Goal: Information Seeking & Learning: Check status

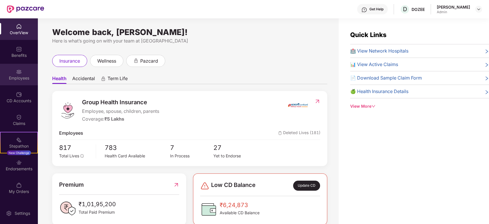
click at [19, 76] on div "Employees" at bounding box center [19, 78] width 38 height 6
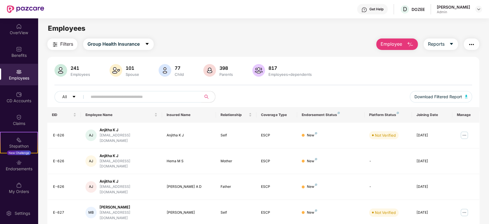
click at [111, 95] on input "text" at bounding box center [142, 96] width 103 height 9
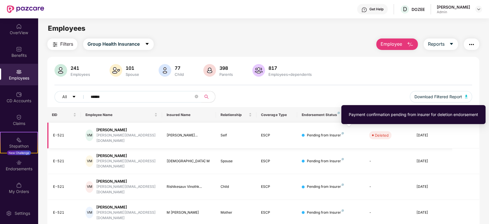
type input "******"
click at [343, 132] on div "Pending from Insurer" at bounding box center [331, 134] width 58 height 5
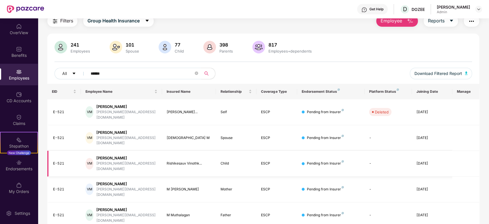
scroll to position [24, 0]
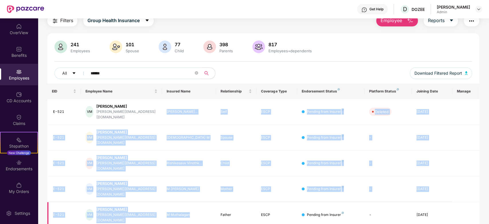
drag, startPoint x: 165, startPoint y: 109, endPoint x: 197, endPoint y: 198, distance: 94.5
click at [197, 198] on tbody "E-521 [PERSON_NAME] Muthalagan [EMAIL_ADDRESS][DOMAIN_NAME] [PERSON_NAME]... Se…" at bounding box center [263, 163] width 432 height 128
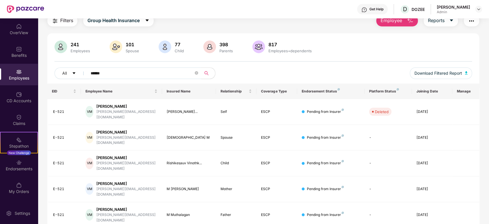
click at [165, 205] on div "EID Employee Name Insured Name Relationship Coverage Type Endorsement Status Pl…" at bounding box center [263, 165] width 432 height 165
drag, startPoint x: 49, startPoint y: 104, endPoint x: 450, endPoint y: 195, distance: 410.8
click at [450, 195] on tbody "E-521 [PERSON_NAME] Muthalagan [EMAIL_ADDRESS][DOMAIN_NAME] [PERSON_NAME]... Se…" at bounding box center [263, 163] width 432 height 128
click at [262, 212] on div "EID Employee Name Insured Name Relationship Coverage Type Endorsement Status Pl…" at bounding box center [263, 165] width 432 height 165
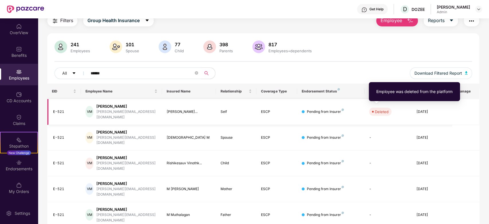
click at [383, 109] on div "Deleted" at bounding box center [382, 112] width 14 height 6
click at [377, 100] on div "Employee was deleted from the platform" at bounding box center [414, 91] width 91 height 19
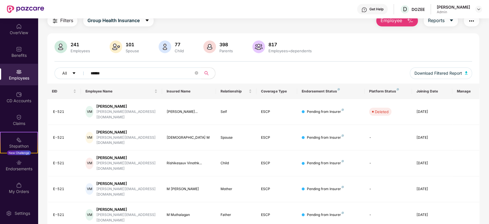
drag, startPoint x: 461, startPoint y: 92, endPoint x: 472, endPoint y: 93, distance: 10.6
click at [472, 93] on th "Manage" at bounding box center [465, 90] width 27 height 15
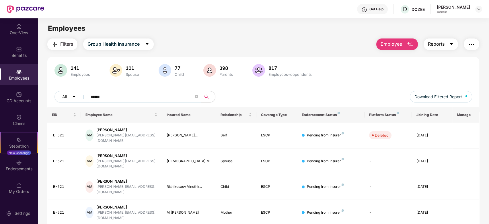
click at [445, 42] on button "Reports" at bounding box center [440, 43] width 34 height 11
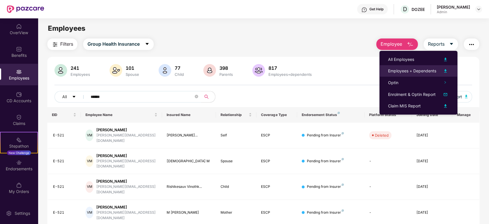
click at [422, 71] on div "Employees + Dependents" at bounding box center [412, 71] width 48 height 6
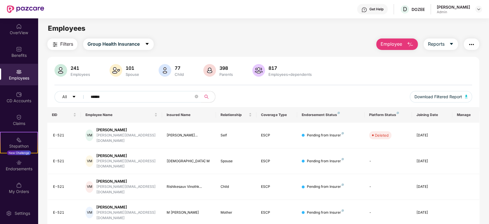
click at [472, 41] on img "button" at bounding box center [471, 44] width 7 height 7
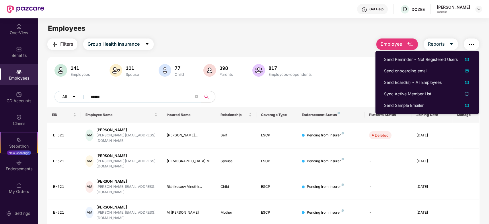
click at [459, 28] on div "Employees" at bounding box center [263, 28] width 451 height 11
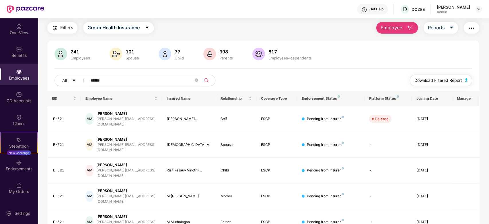
scroll to position [24, 0]
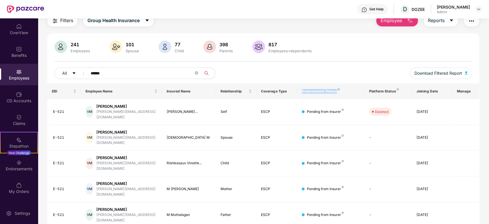
drag, startPoint x: 302, startPoint y: 91, endPoint x: 337, endPoint y: 92, distance: 35.0
click at [337, 92] on div "Endorsement Status" at bounding box center [331, 91] width 58 height 5
drag, startPoint x: 261, startPoint y: 91, endPoint x: 296, endPoint y: 91, distance: 34.7
click at [296, 91] on th "Coverage Type" at bounding box center [276, 90] width 40 height 15
drag, startPoint x: 221, startPoint y: 91, endPoint x: 242, endPoint y: 93, distance: 21.5
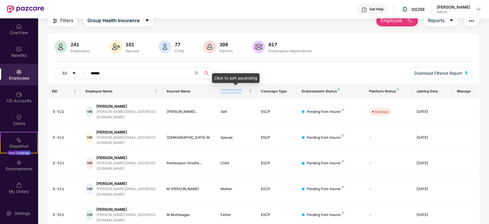
click at [242, 93] on span "Relationship" at bounding box center [233, 91] width 27 height 5
click at [285, 69] on div "All ******" at bounding box center [176, 72] width 244 height 11
click at [114, 107] on div "[PERSON_NAME]" at bounding box center [126, 105] width 61 height 5
click at [55, 109] on div "E-521" at bounding box center [65, 111] width 24 height 5
click at [104, 106] on div "[PERSON_NAME]" at bounding box center [126, 105] width 61 height 5
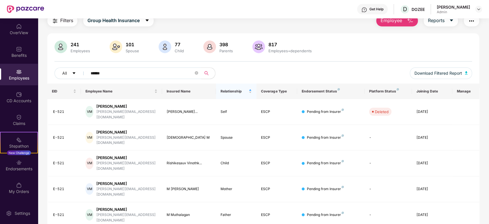
scroll to position [0, 0]
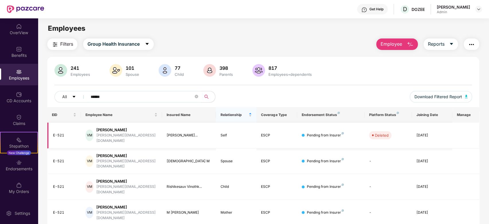
click at [90, 132] on div "VM" at bounding box center [89, 134] width 8 height 11
click at [428, 133] on div "[DATE]" at bounding box center [431, 134] width 31 height 5
click at [473, 131] on td at bounding box center [465, 135] width 27 height 26
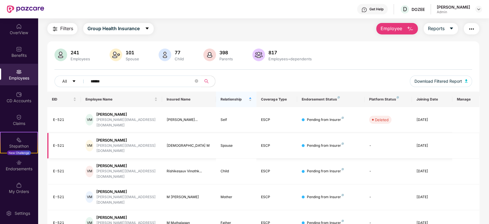
scroll to position [24, 0]
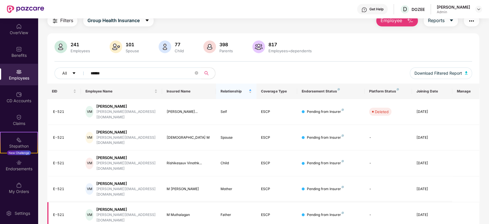
click at [93, 209] on div "VM" at bounding box center [89, 214] width 8 height 11
drag, startPoint x: 96, startPoint y: 190, endPoint x: 181, endPoint y: 115, distance: 113.5
click at [96, 206] on div "[PERSON_NAME] Muthalagan [EMAIL_ADDRESS][DOMAIN_NAME]" at bounding box center [121, 214] width 72 height 16
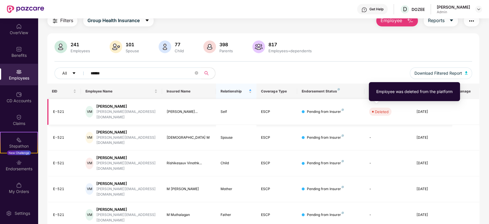
click at [377, 109] on div "Deleted" at bounding box center [382, 112] width 14 height 6
click at [377, 100] on div "Employee was deleted from the platform" at bounding box center [414, 91] width 91 height 19
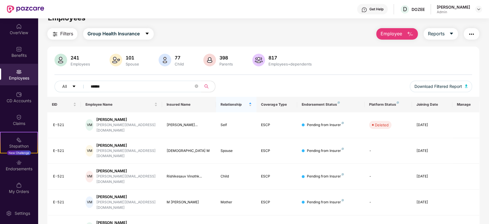
scroll to position [0, 0]
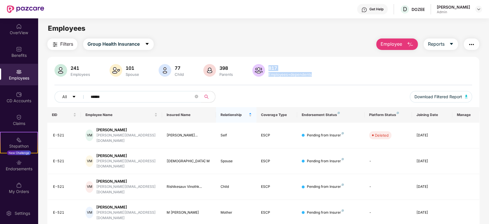
drag, startPoint x: 268, startPoint y: 66, endPoint x: 335, endPoint y: 78, distance: 67.9
click at [335, 78] on div "241 Employees 101 Spouse 77 Child 398 Parents 817 Employees+dependents All ****…" at bounding box center [263, 85] width 432 height 43
drag, startPoint x: 218, startPoint y: 65, endPoint x: 236, endPoint y: 75, distance: 20.0
click at [236, 75] on div "241 Employees 101 Spouse 77 Child 398 Parents 817 Employees+dependents" at bounding box center [263, 71] width 418 height 14
click at [181, 65] on div "77" at bounding box center [178, 68] width 11 height 6
